Goal: Task Accomplishment & Management: Manage account settings

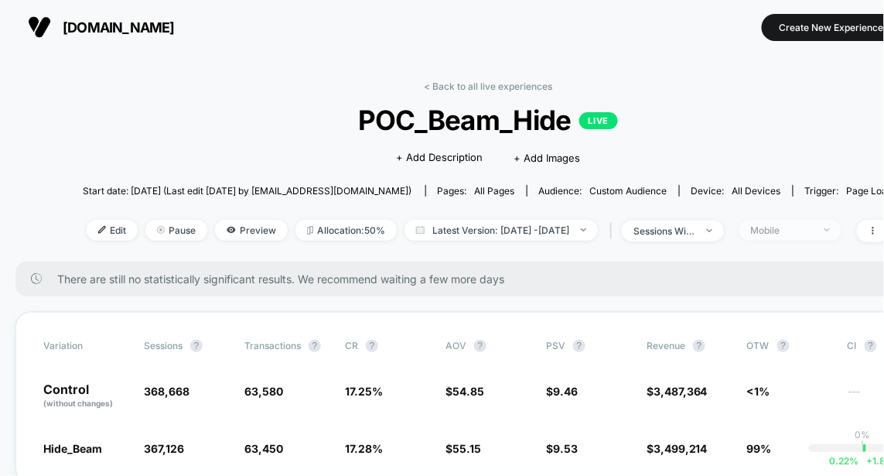
click at [841, 227] on span "Mobile" at bounding box center [790, 230] width 102 height 21
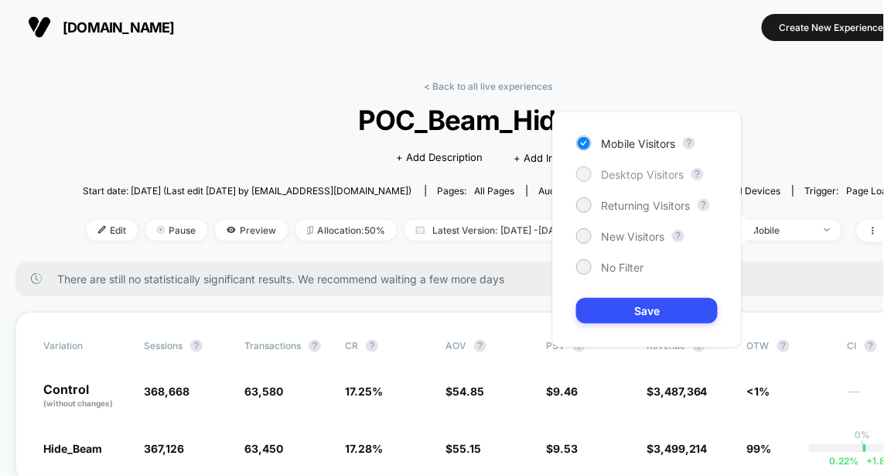
click at [654, 168] on span "Desktop Visitors" at bounding box center [642, 174] width 83 height 13
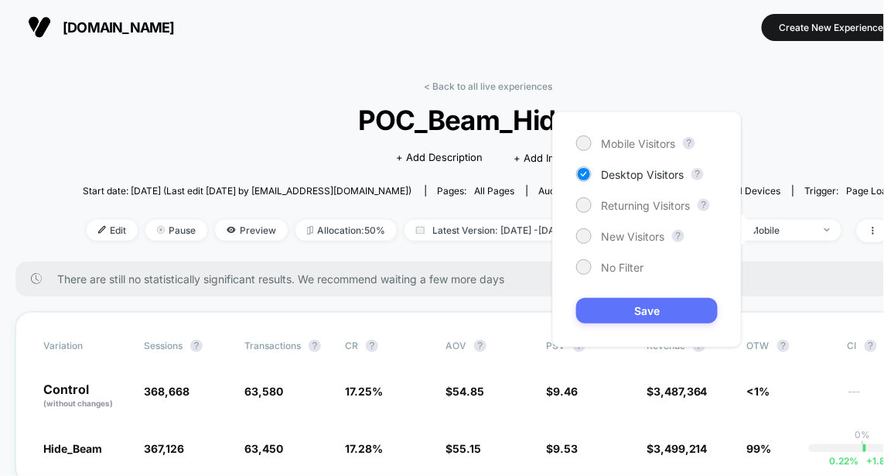
click at [643, 312] on button "Save" at bounding box center [647, 311] width 142 height 26
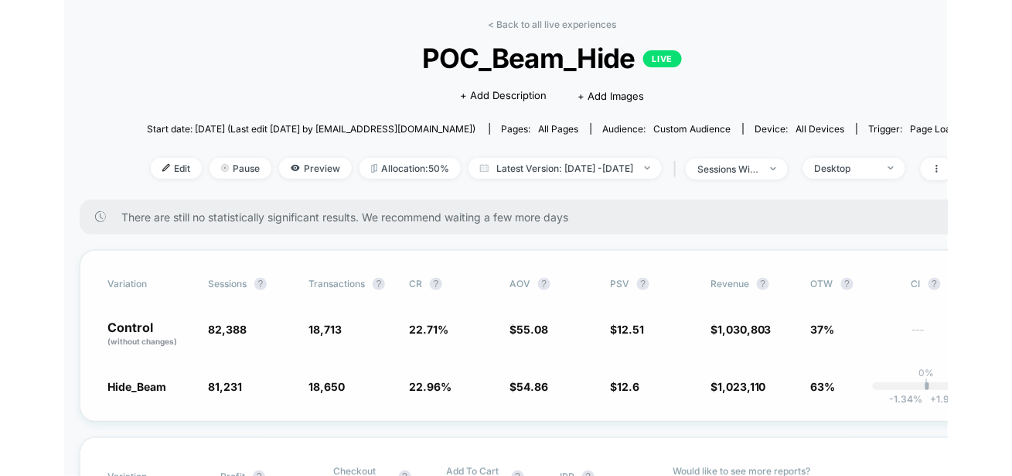
scroll to position [63, 0]
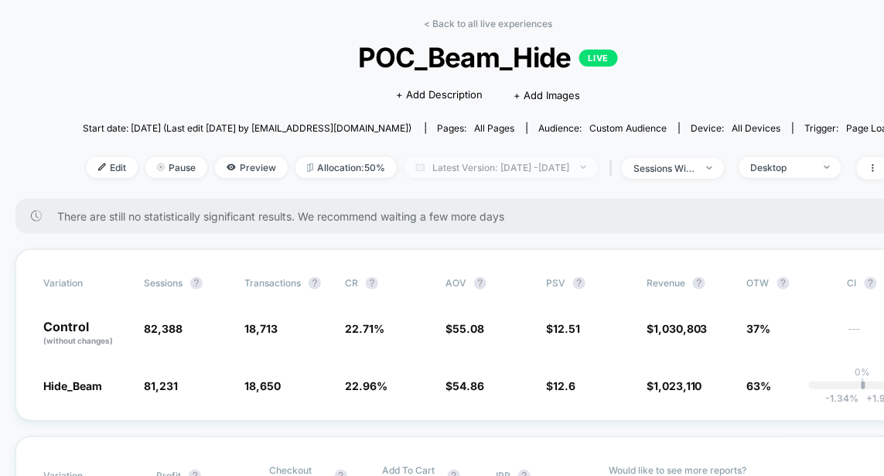
click at [581, 170] on span "Latest Version: Sep 7, 2025 - Sep 25, 2025" at bounding box center [500, 167] width 193 height 21
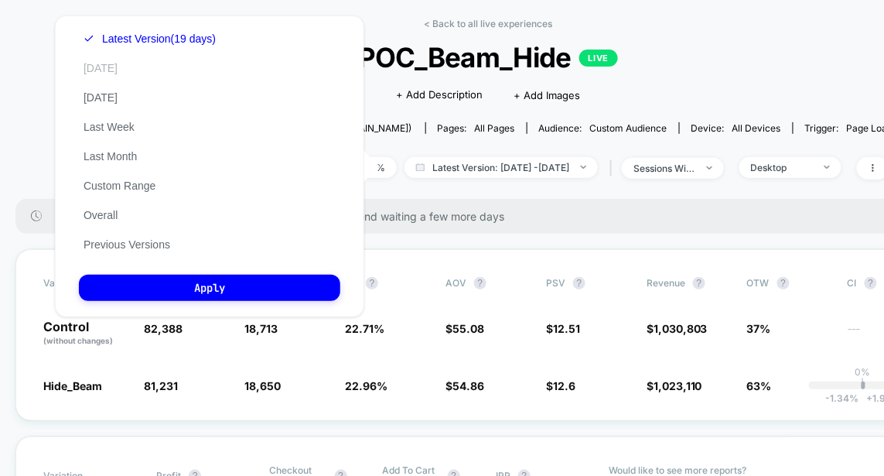
click at [99, 63] on button "[DATE]" at bounding box center [100, 68] width 43 height 14
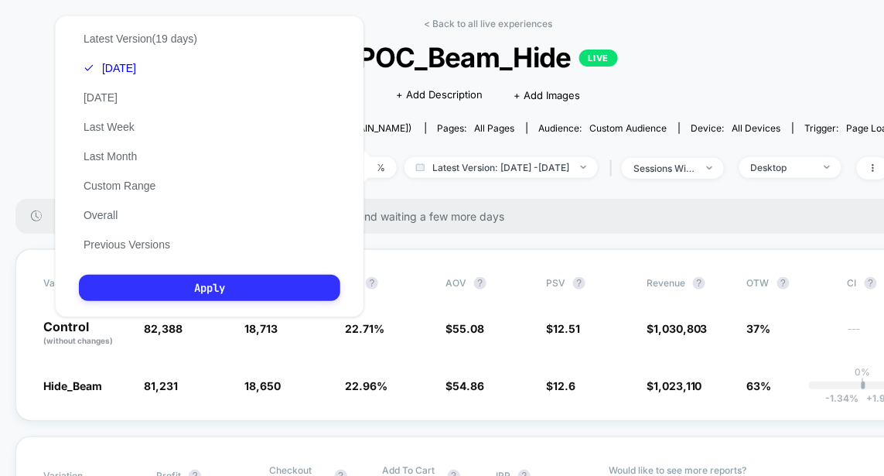
click at [214, 285] on button "Apply" at bounding box center [209, 288] width 261 height 26
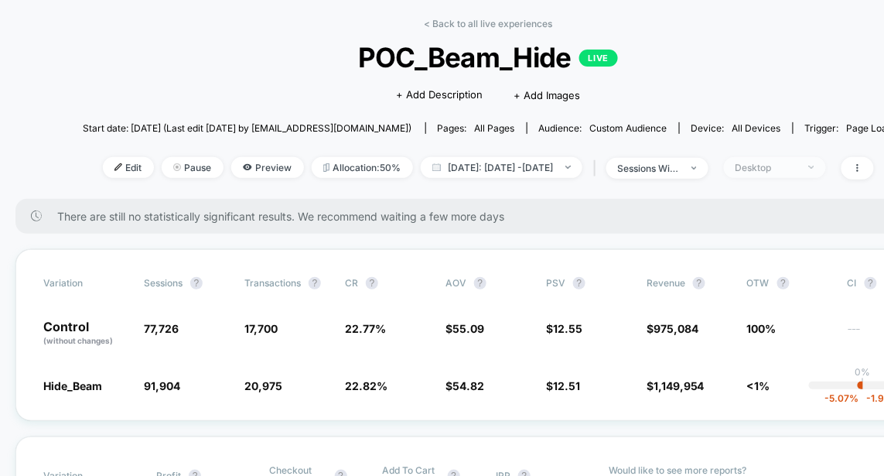
click at [797, 166] on div "Desktop" at bounding box center [766, 168] width 62 height 12
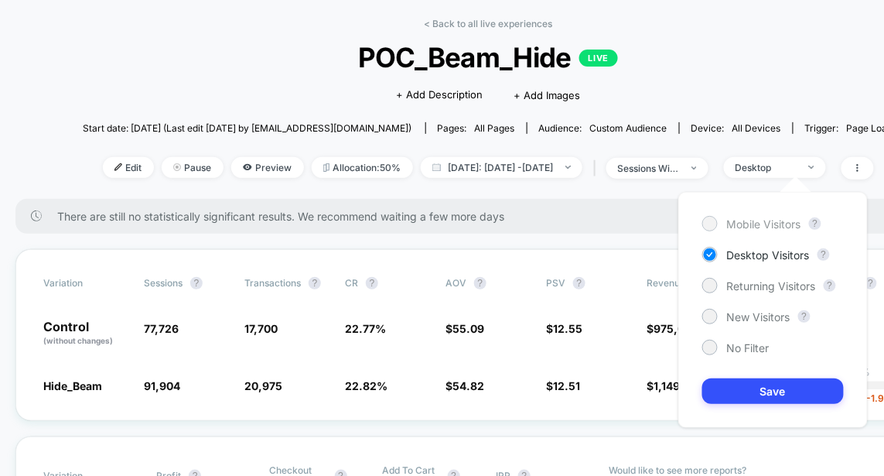
click at [735, 225] on span "Mobile Visitors" at bounding box center [764, 223] width 74 height 13
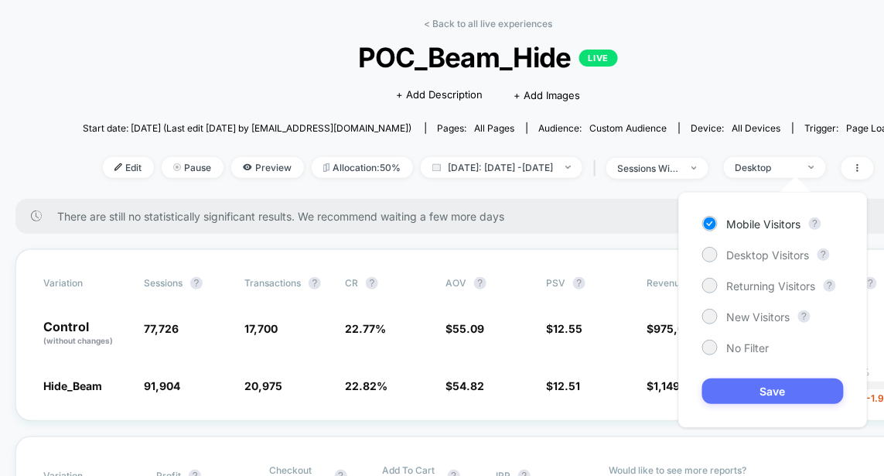
click at [760, 401] on button "Save" at bounding box center [773, 391] width 142 height 26
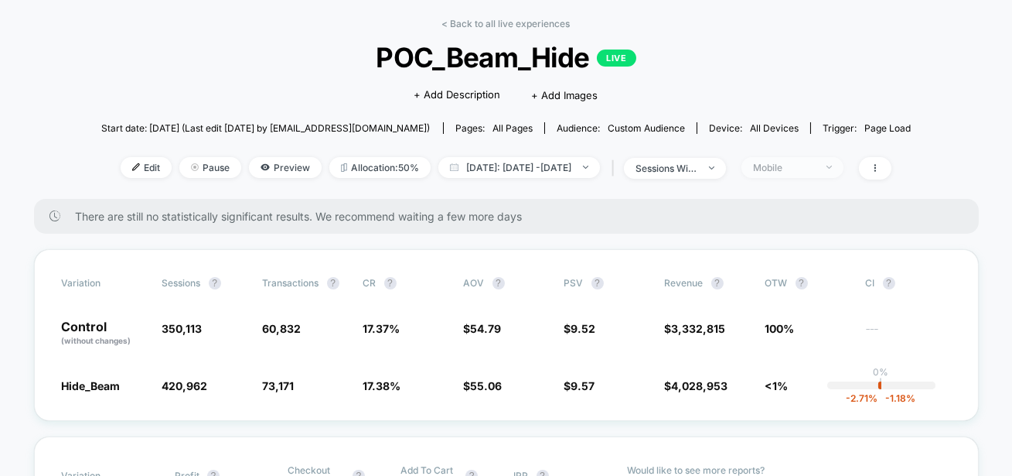
click at [800, 173] on span "Mobile" at bounding box center [793, 167] width 102 height 21
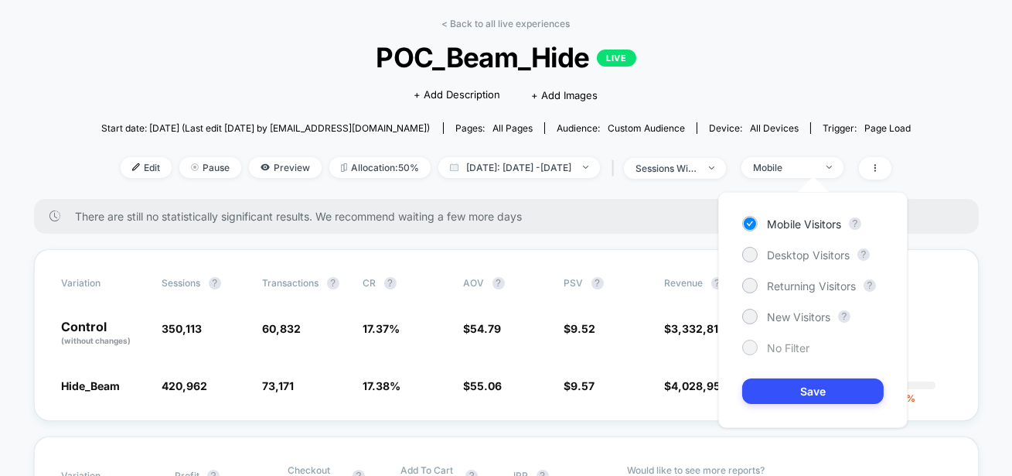
click at [762, 351] on div "No Filter" at bounding box center [775, 346] width 67 height 15
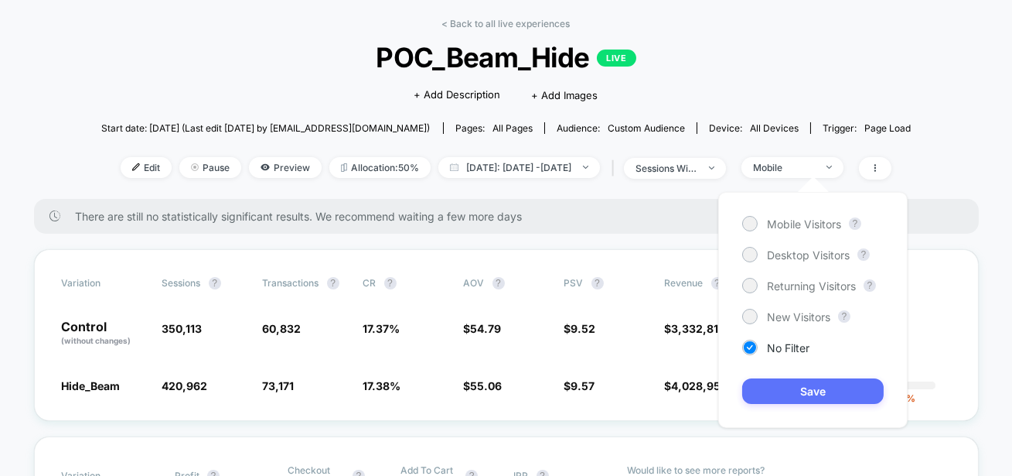
click at [770, 387] on button "Save" at bounding box center [813, 391] width 142 height 26
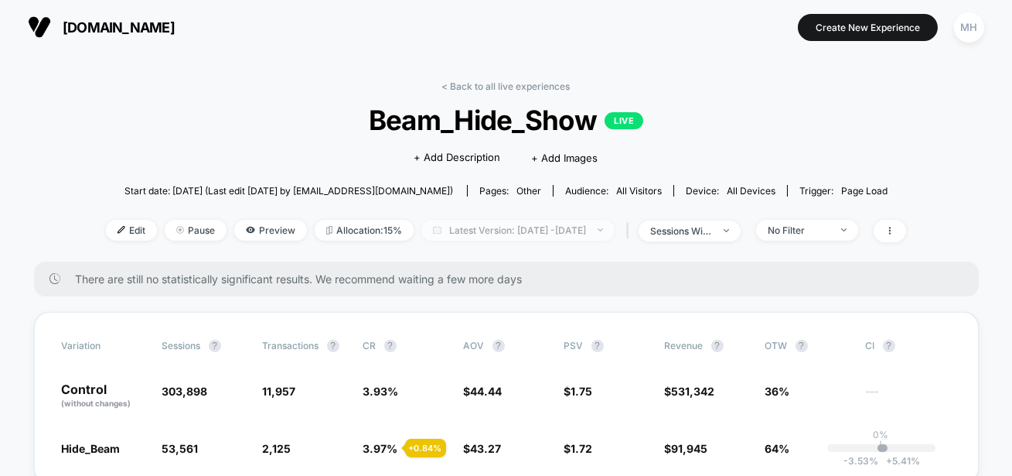
click at [501, 234] on span "Latest Version: [DATE] - [DATE]" at bounding box center [517, 230] width 193 height 21
select select "*"
select select "****"
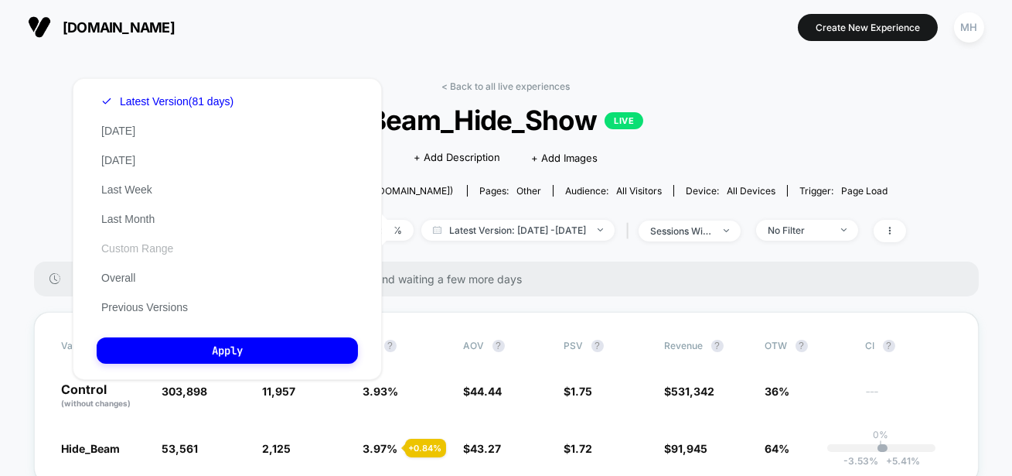
click at [104, 248] on button "Custom Range" at bounding box center [137, 248] width 81 height 14
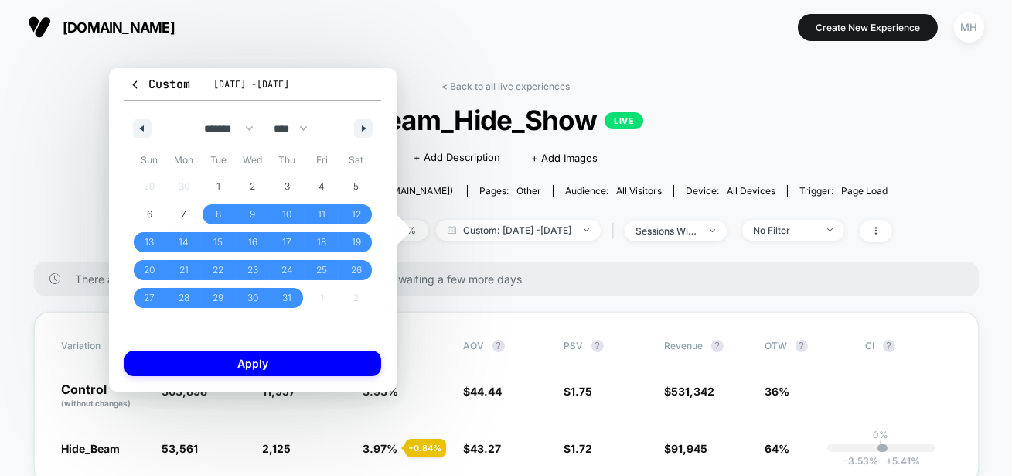
click at [368, 118] on div "******* ******** ***** ***** *** **** **** ****** ********* ******* ******** **…" at bounding box center [252, 124] width 257 height 46
click at [367, 120] on button "button" at bounding box center [363, 128] width 19 height 19
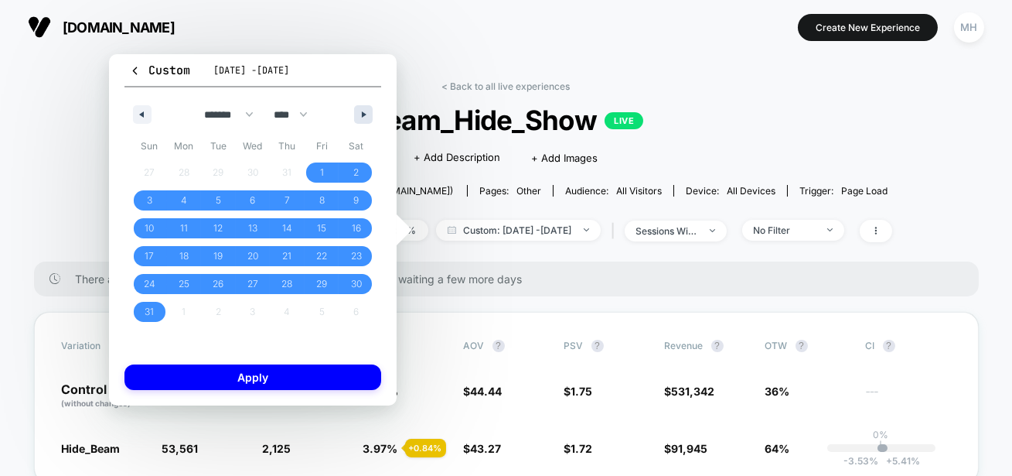
click at [367, 120] on button "button" at bounding box center [363, 114] width 19 height 19
select select "*"
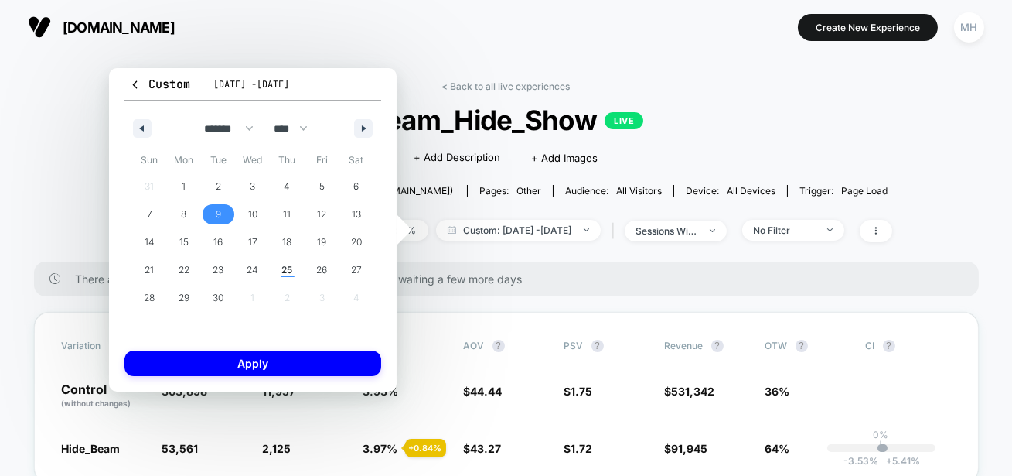
click at [213, 217] on span "9" at bounding box center [218, 214] width 35 height 20
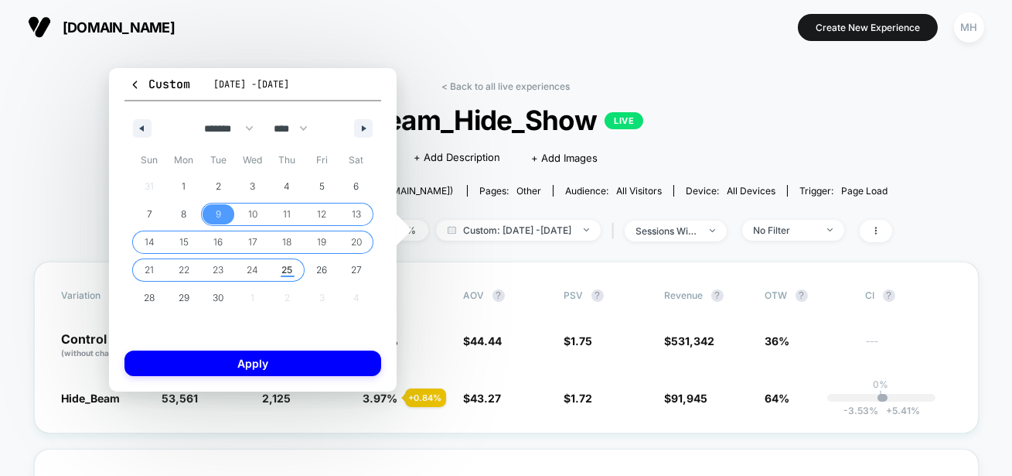
click at [285, 272] on span "25" at bounding box center [287, 270] width 11 height 28
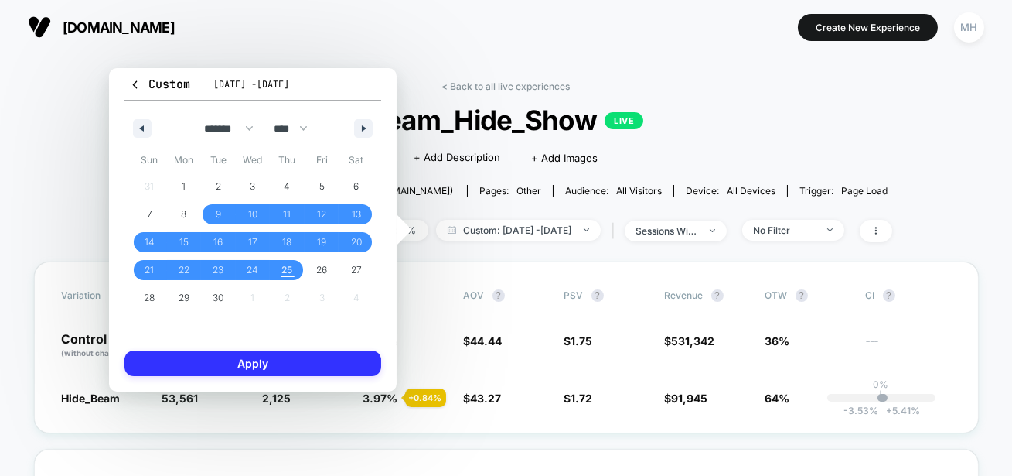
click at [309, 363] on button "Apply" at bounding box center [252, 363] width 257 height 26
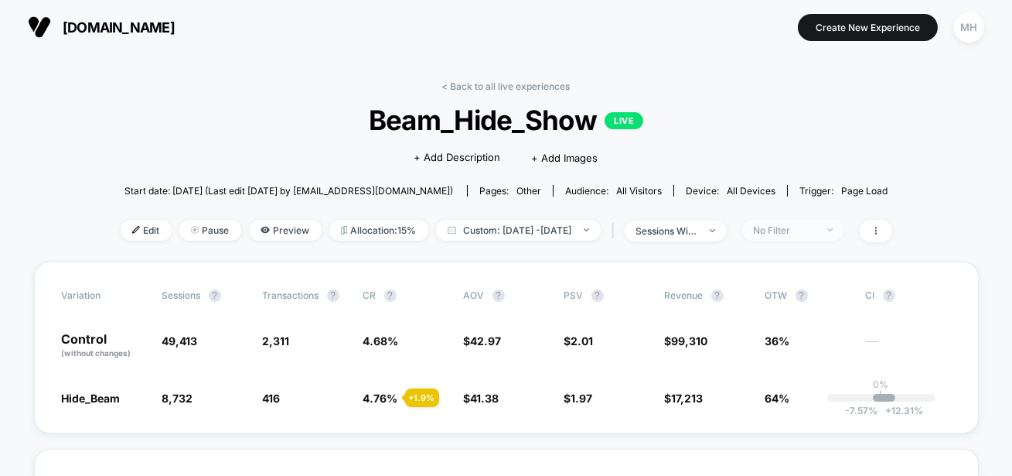
click at [808, 238] on span "No Filter" at bounding box center [793, 230] width 102 height 21
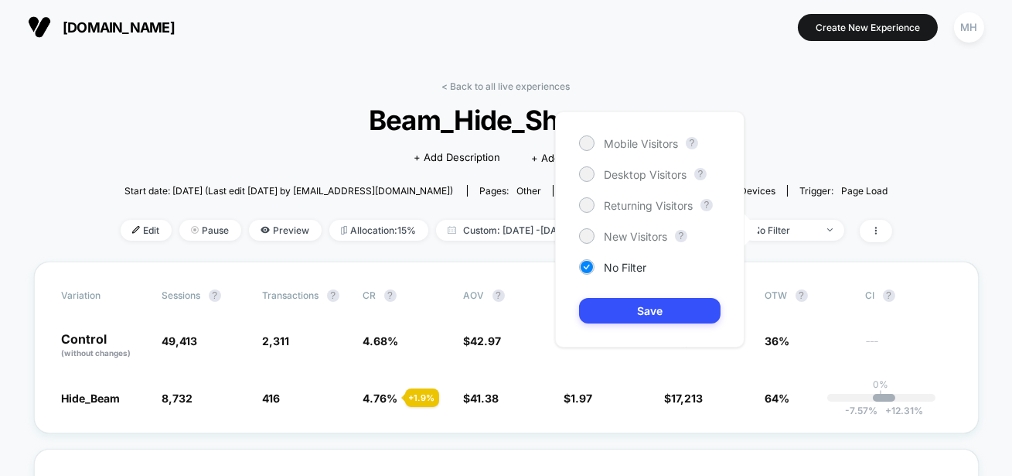
click at [584, 162] on div "Mobile Visitors ? Desktop Visitors ? Returning Visitors ? New Visitors ? No Fil…" at bounding box center [649, 229] width 189 height 236
click at [584, 172] on div at bounding box center [587, 174] width 12 height 12
click at [633, 306] on button "Save" at bounding box center [650, 311] width 142 height 26
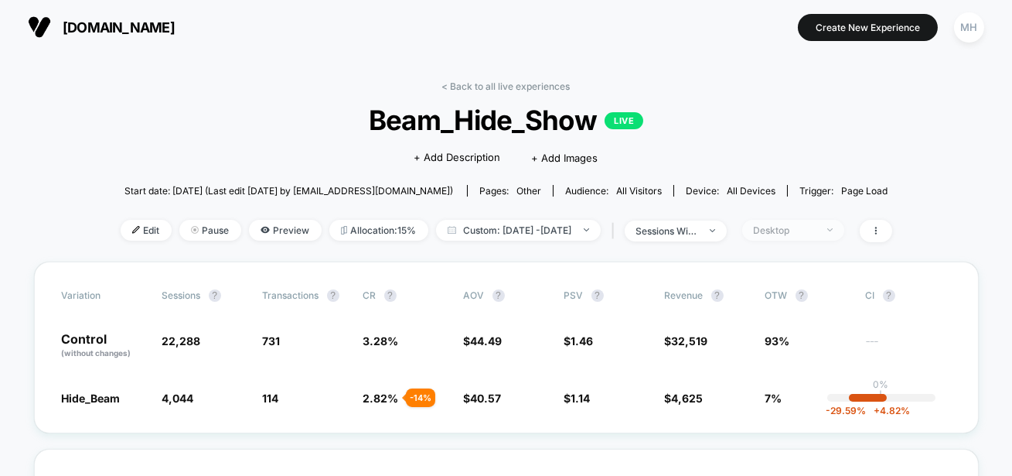
click at [822, 220] on span "Desktop" at bounding box center [793, 230] width 102 height 21
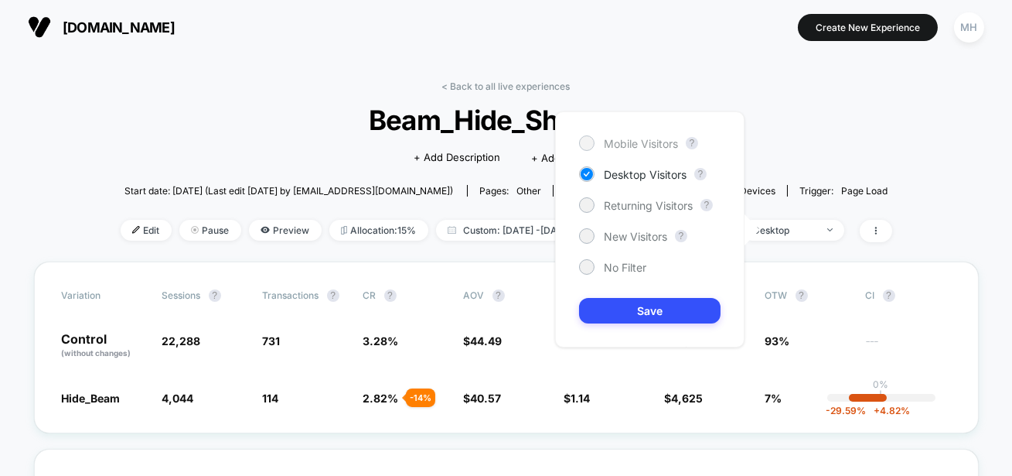
click at [635, 143] on span "Mobile Visitors" at bounding box center [641, 143] width 74 height 13
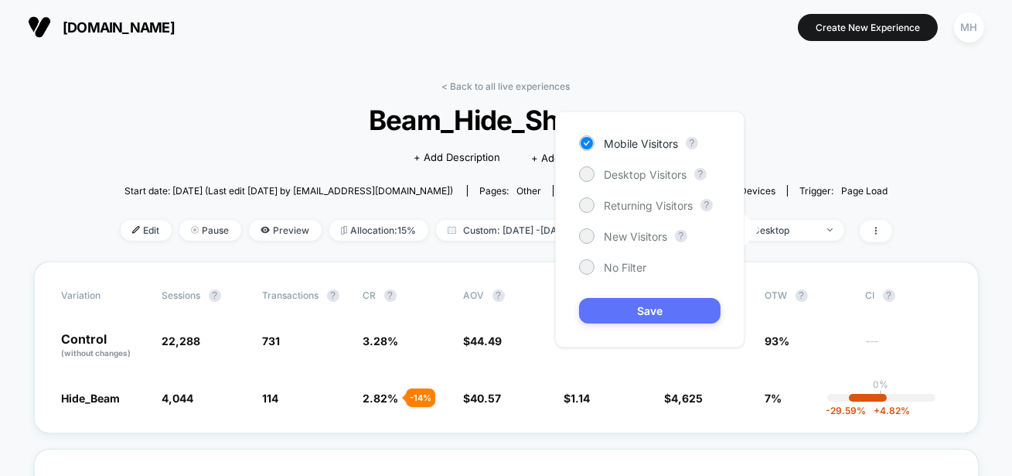
click at [674, 309] on button "Save" at bounding box center [650, 311] width 142 height 26
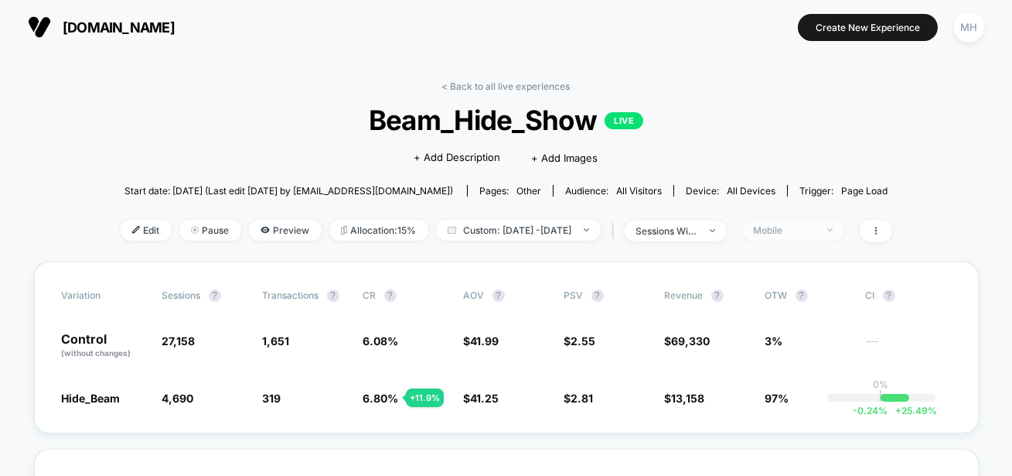
click at [812, 239] on span "Mobile" at bounding box center [793, 230] width 102 height 21
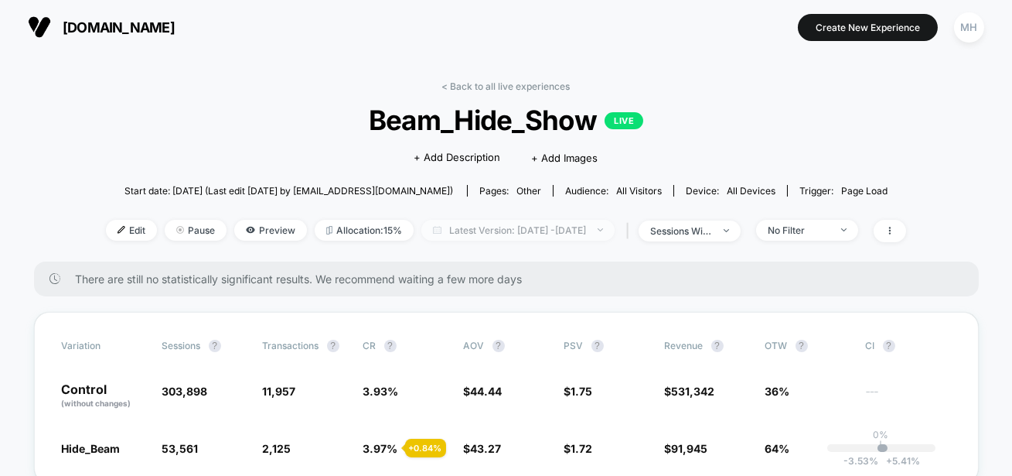
click at [527, 238] on span "Latest Version: [DATE] - [DATE]" at bounding box center [517, 230] width 193 height 21
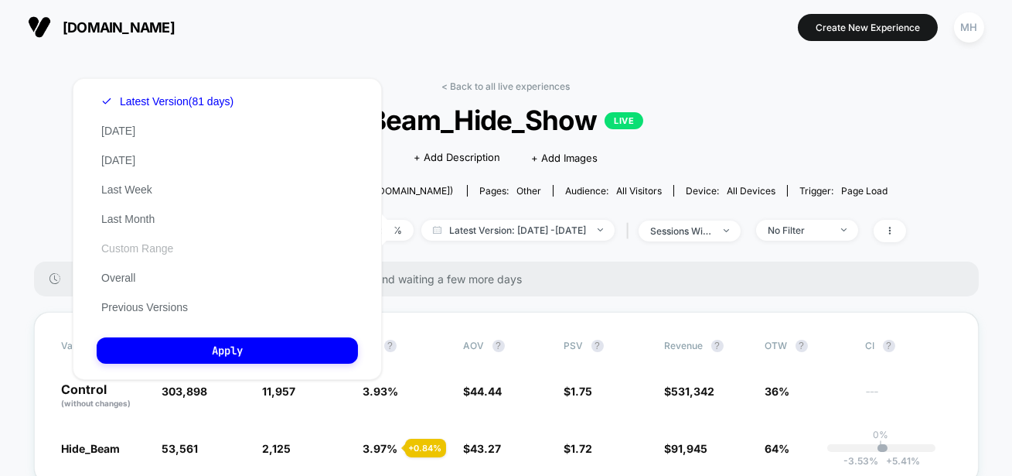
click at [157, 252] on button "Custom Range" at bounding box center [137, 248] width 81 height 14
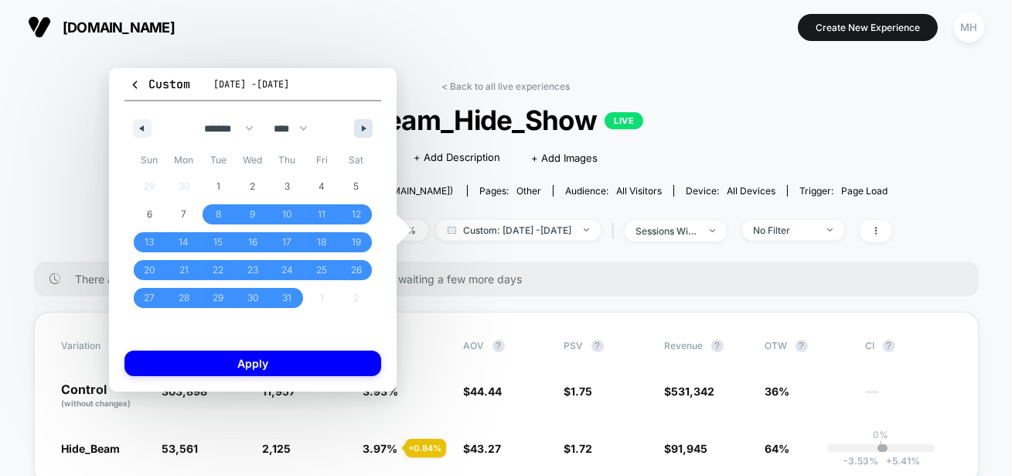
click at [364, 126] on icon "button" at bounding box center [366, 128] width 8 height 6
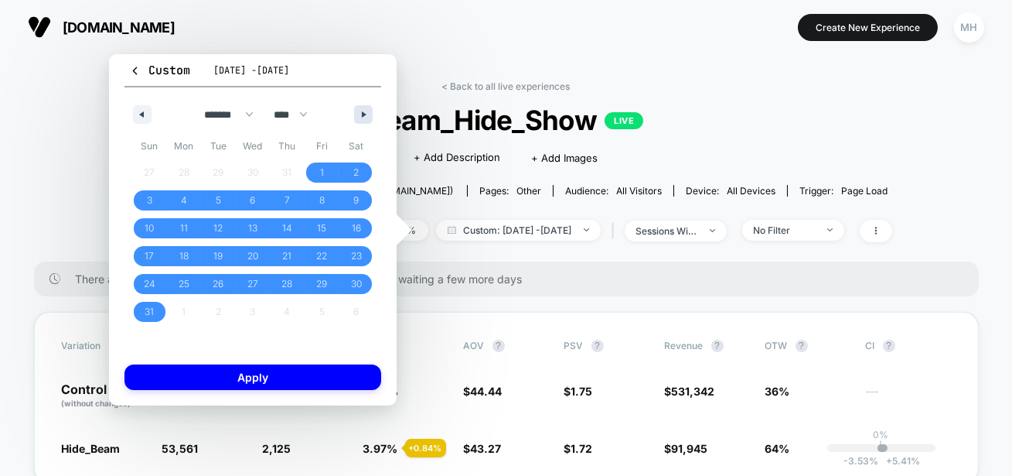
click at [364, 126] on div "******* ******** ***** ***** *** **** **** ****** ********* ******* ******** **…" at bounding box center [252, 110] width 257 height 46
click at [365, 118] on button "button" at bounding box center [363, 114] width 19 height 19
select select "*"
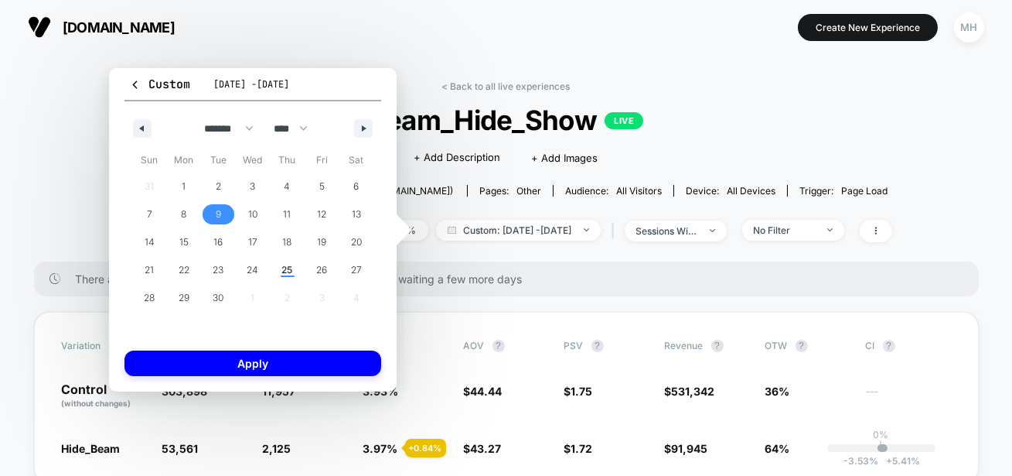
click at [222, 218] on span "9" at bounding box center [218, 214] width 35 height 20
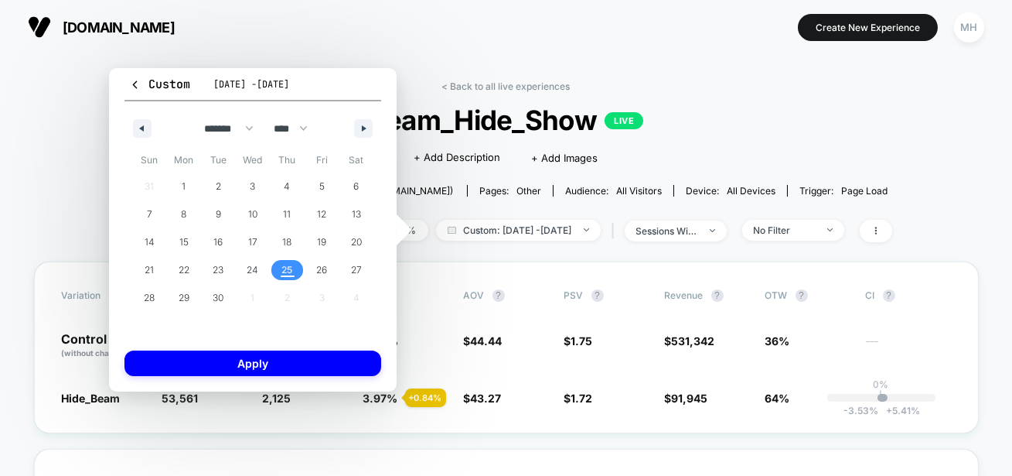
click at [288, 276] on span "25" at bounding box center [287, 270] width 11 height 28
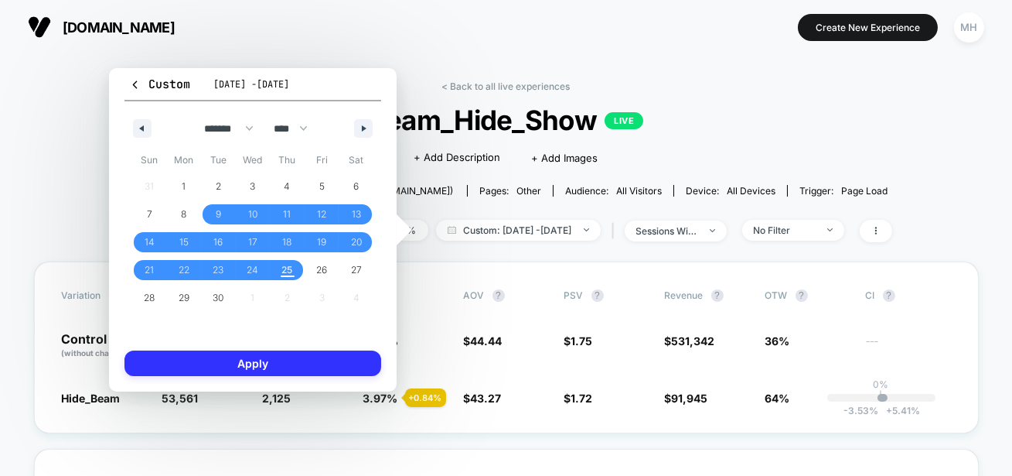
click at [336, 367] on button "Apply" at bounding box center [252, 363] width 257 height 26
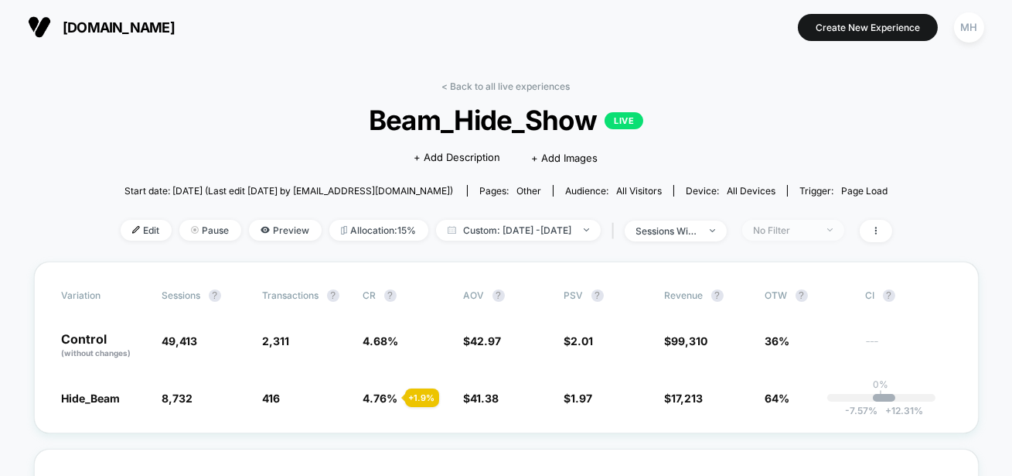
click at [796, 234] on div "No Filter" at bounding box center [785, 230] width 62 height 12
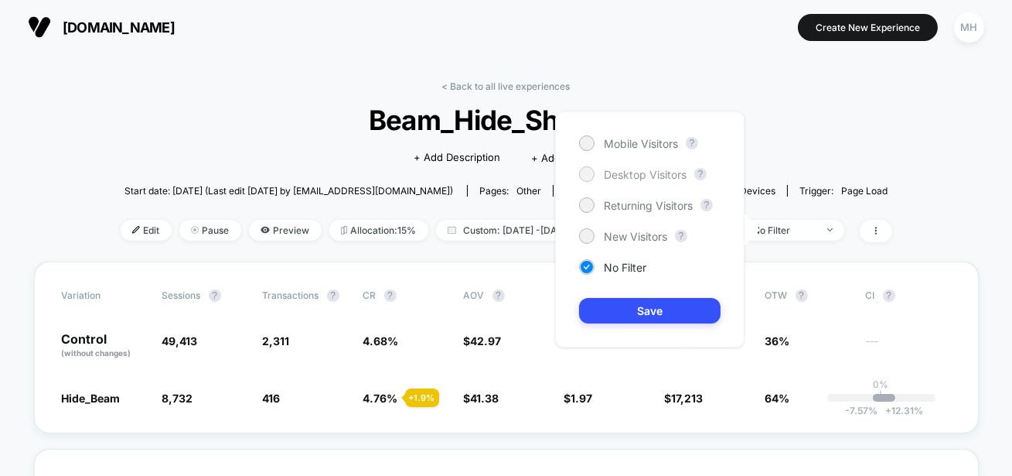
click at [592, 175] on div at bounding box center [587, 174] width 12 height 12
click at [632, 307] on button "Save" at bounding box center [650, 311] width 142 height 26
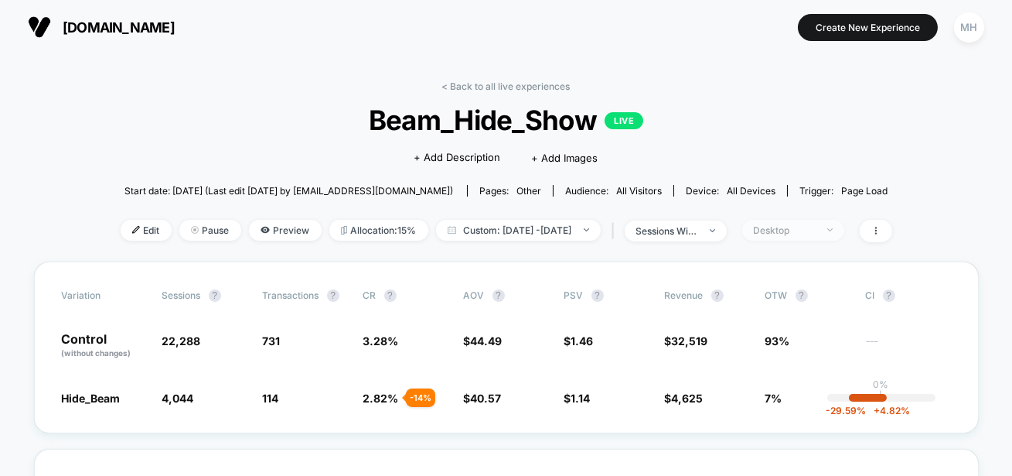
click at [844, 232] on span "Desktop" at bounding box center [793, 230] width 102 height 21
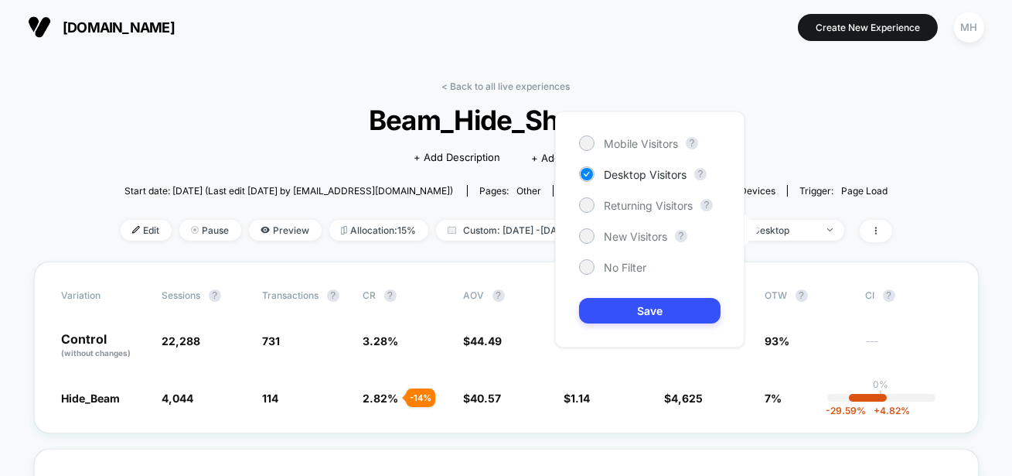
click at [632, 152] on div "Mobile Visitors ? Desktop Visitors ? Returning Visitors ? New Visitors ? No Fil…" at bounding box center [649, 229] width 189 height 236
drag, startPoint x: 622, startPoint y: 140, endPoint x: 622, endPoint y: 156, distance: 16.2
click at [622, 140] on span "Mobile Visitors" at bounding box center [641, 143] width 74 height 13
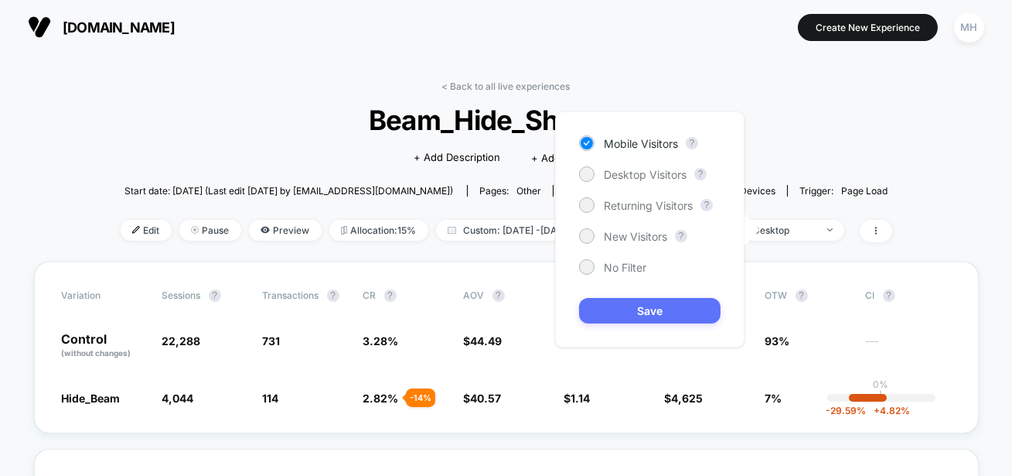
click at [662, 307] on button "Save" at bounding box center [650, 311] width 142 height 26
